Goal: Task Accomplishment & Management: Manage account settings

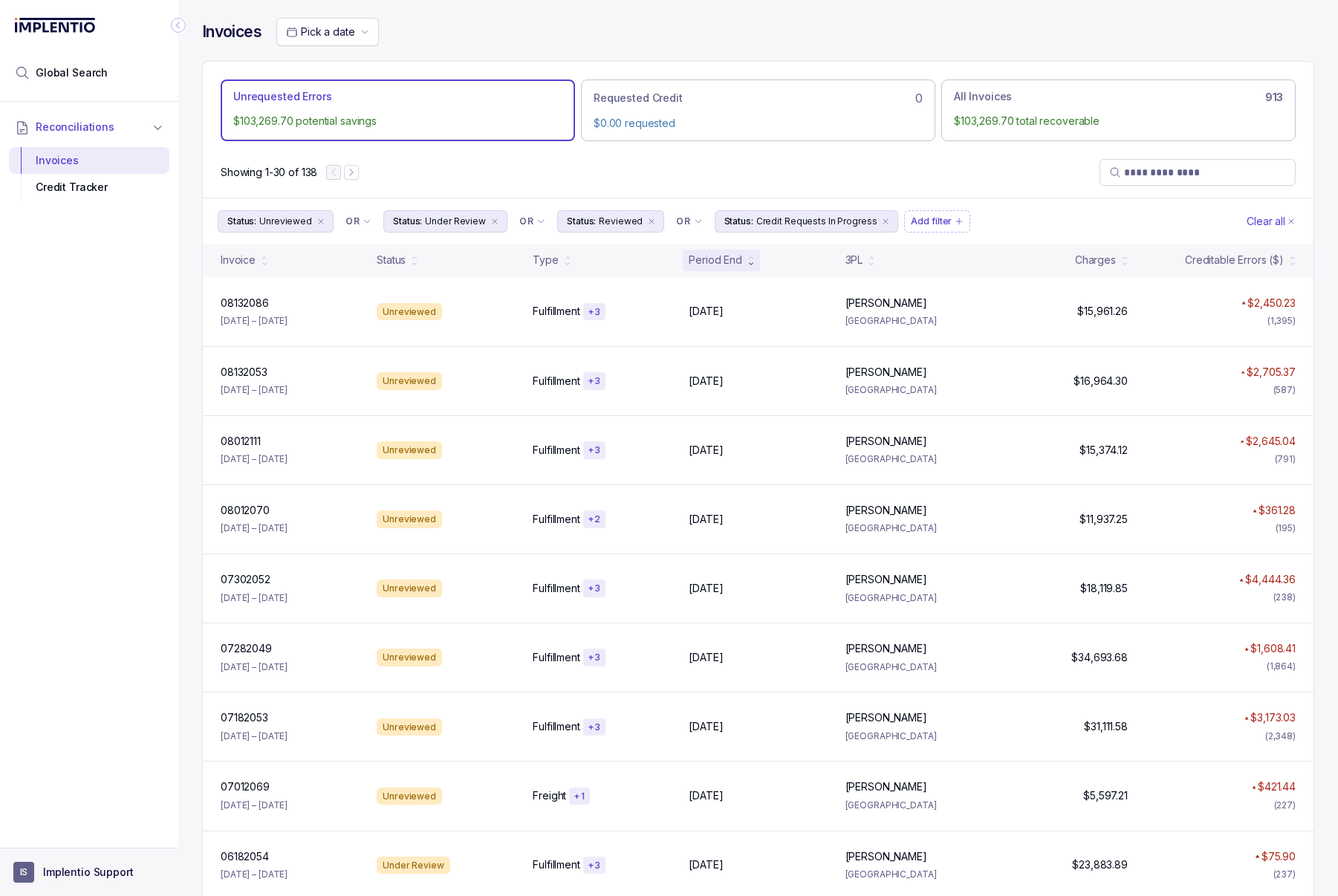
click at [75, 879] on p "Implentio Support" at bounding box center [88, 872] width 91 height 15
click at [99, 844] on p "Logout" at bounding box center [98, 840] width 123 height 15
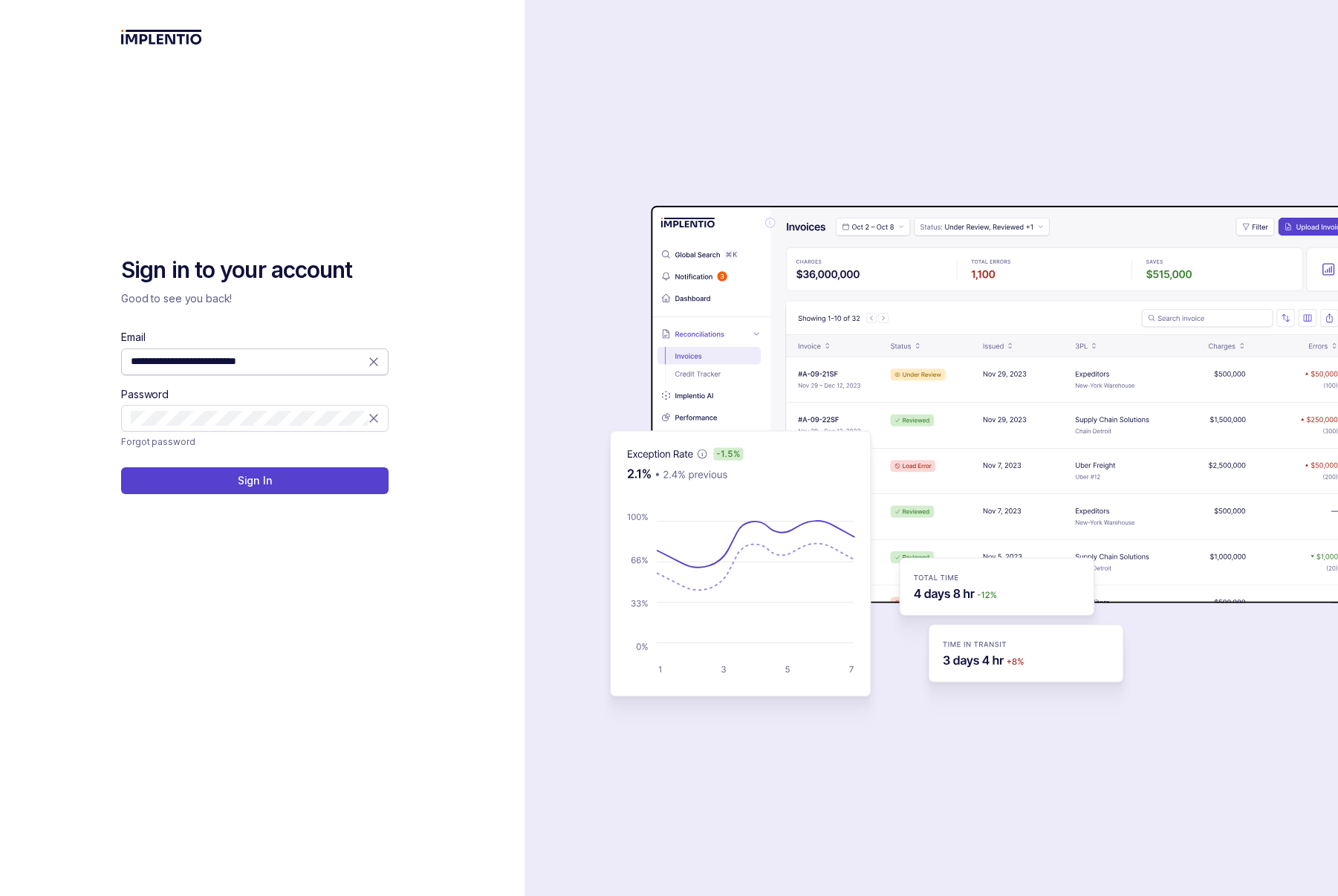
click at [377, 357] on icon at bounding box center [373, 361] width 15 height 15
click at [322, 368] on input "Email" at bounding box center [254, 361] width 248 height 15
type input "**********"
click at [245, 485] on p "Sign In" at bounding box center [255, 480] width 35 height 15
